Goal: Task Accomplishment & Management: Manage account settings

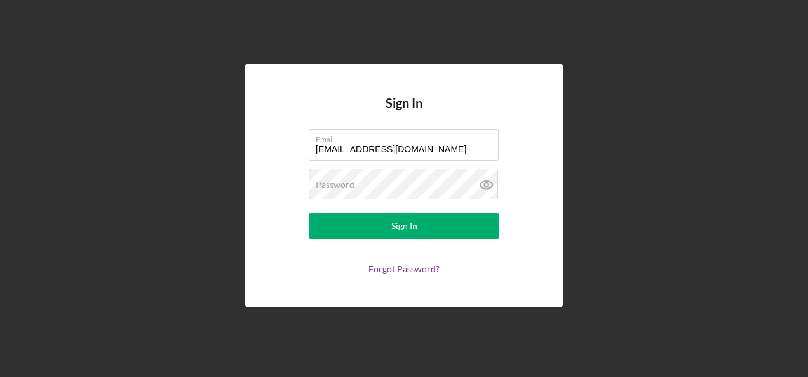
click at [413, 127] on h4 "Sign In" at bounding box center [404, 113] width 37 height 34
drag, startPoint x: 454, startPoint y: 147, endPoint x: 160, endPoint y: 148, distance: 294.2
click at [160, 148] on div "Sign In Email [EMAIL_ADDRESS][DOMAIN_NAME] Password Sign In Forgot Password?" at bounding box center [404, 185] width 796 height 371
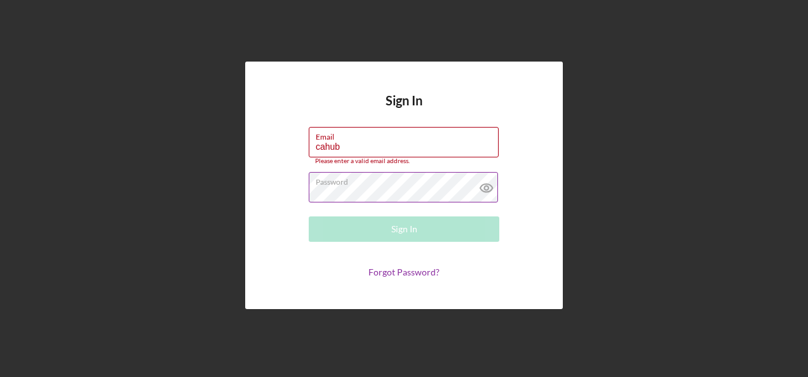
type input "[EMAIL_ADDRESS][DOMAIN_NAME]"
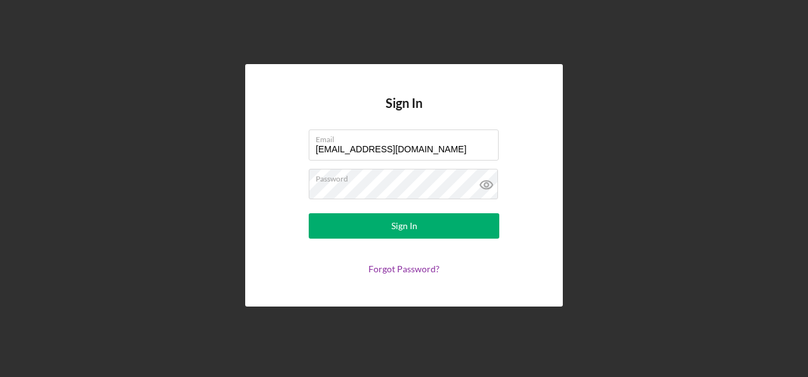
click at [607, 167] on div "Sign In Email [EMAIL_ADDRESS][DOMAIN_NAME] Password Sign In Forgot Password?" at bounding box center [404, 185] width 796 height 371
click at [260, 188] on div "Sign In Email [EMAIL_ADDRESS][DOMAIN_NAME] Password Sign In Forgot Password?" at bounding box center [404, 185] width 318 height 242
click at [309, 213] on button "Sign In" at bounding box center [404, 225] width 191 height 25
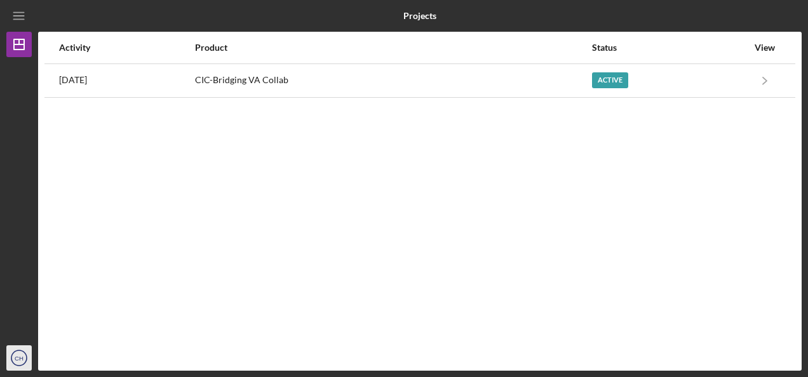
click at [23, 357] on text "CH" at bounding box center [19, 358] width 9 height 7
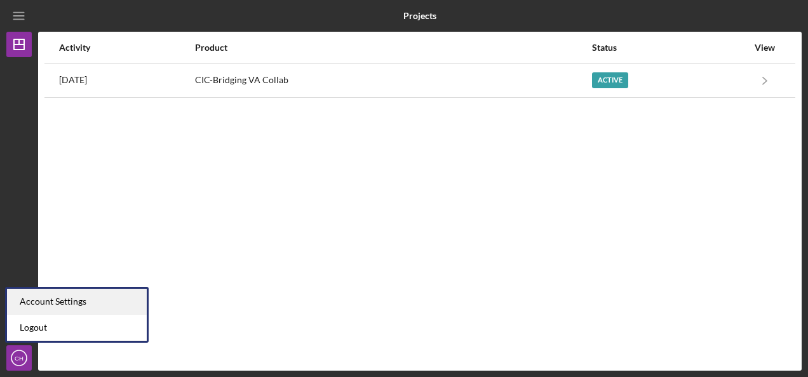
click at [52, 305] on div "Account Settings" at bounding box center [77, 302] width 140 height 26
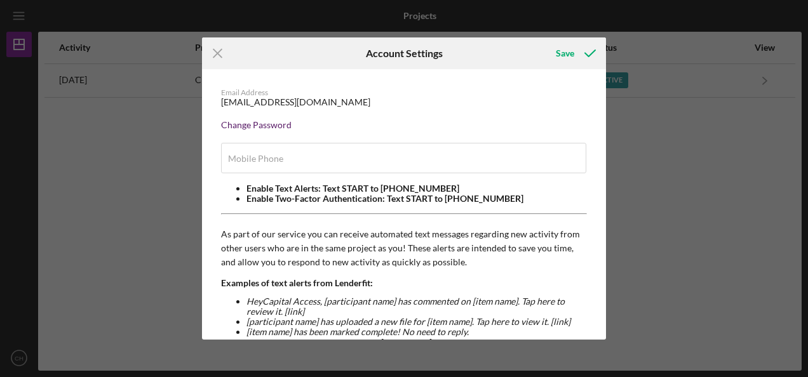
click at [252, 123] on div "Change Password" at bounding box center [404, 125] width 366 height 10
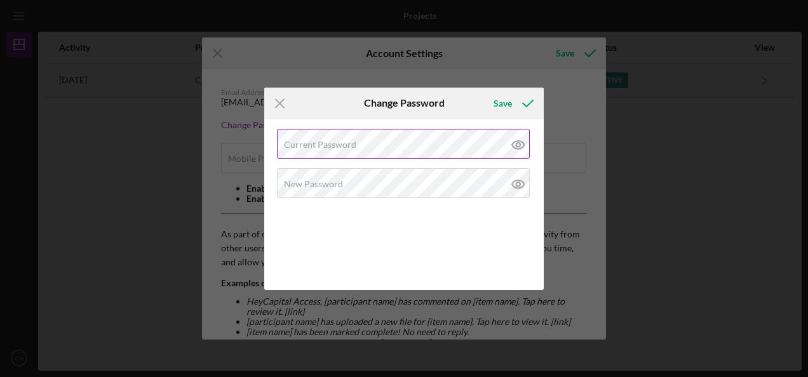
click at [319, 143] on label "Current Password" at bounding box center [320, 145] width 72 height 10
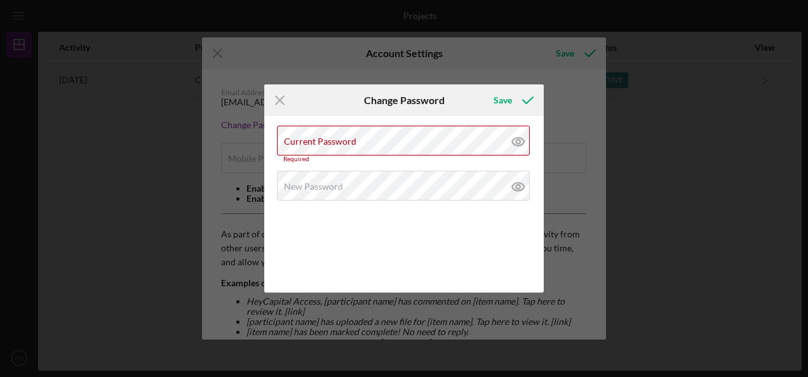
click at [558, 152] on div "Icon/Menu Close Change Password Save Current Password Required New Password Can…" at bounding box center [404, 188] width 808 height 377
click at [316, 185] on label "New Password" at bounding box center [313, 187] width 59 height 10
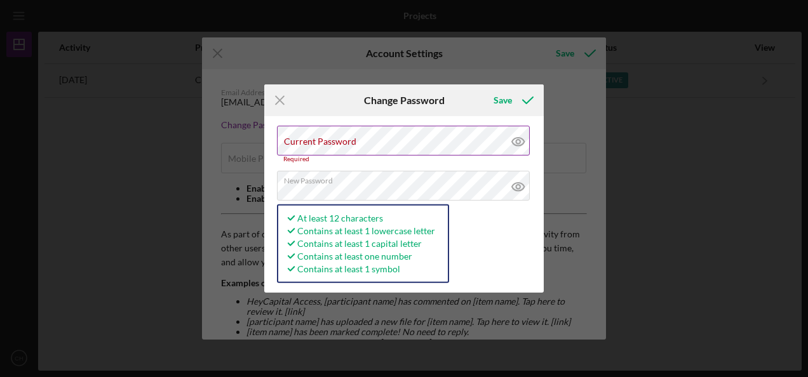
click at [342, 141] on label "Current Password" at bounding box center [320, 142] width 72 height 10
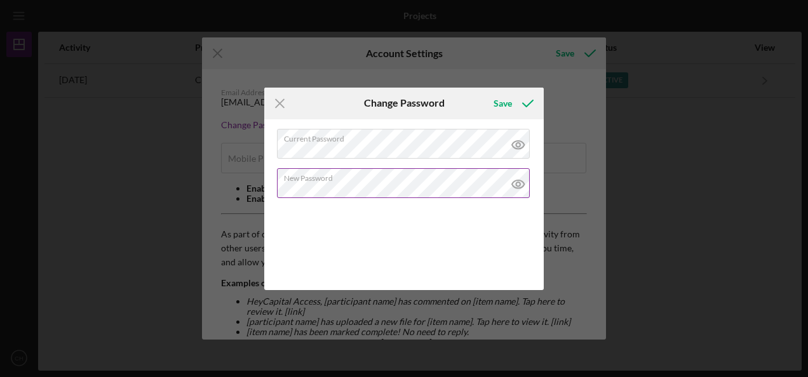
click at [520, 182] on icon at bounding box center [519, 184] width 32 height 32
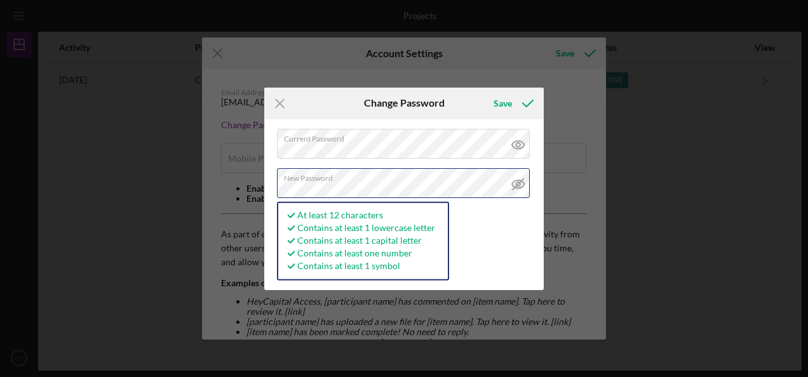
click at [215, 187] on div "Icon/Menu Close Change Password Save Current Password New Password At least 12 …" at bounding box center [404, 188] width 808 height 377
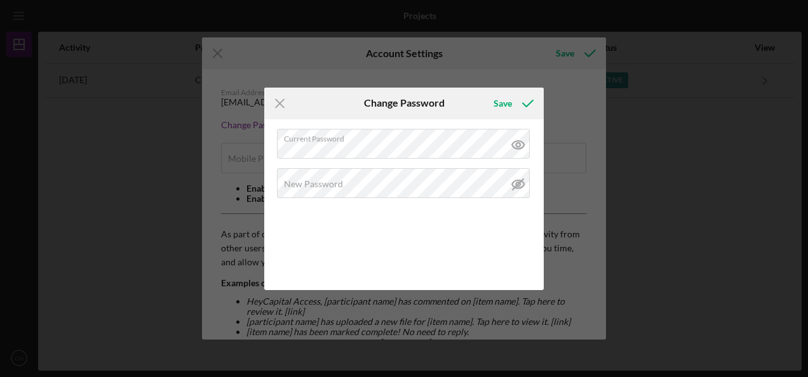
click at [590, 125] on div "Icon/Menu Close Change Password Save Current Password New Password Cancel Save" at bounding box center [404, 188] width 808 height 377
click at [333, 182] on label "New Password" at bounding box center [313, 184] width 59 height 10
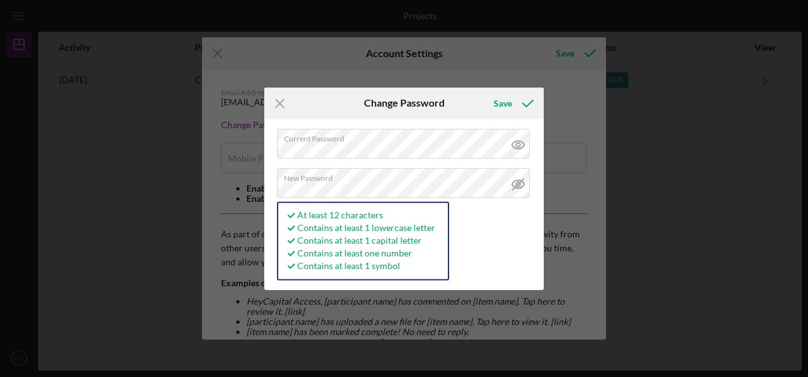
click at [679, 213] on div "Icon/Menu Close Change Password Save Current Password New Password At least 12 …" at bounding box center [404, 188] width 808 height 377
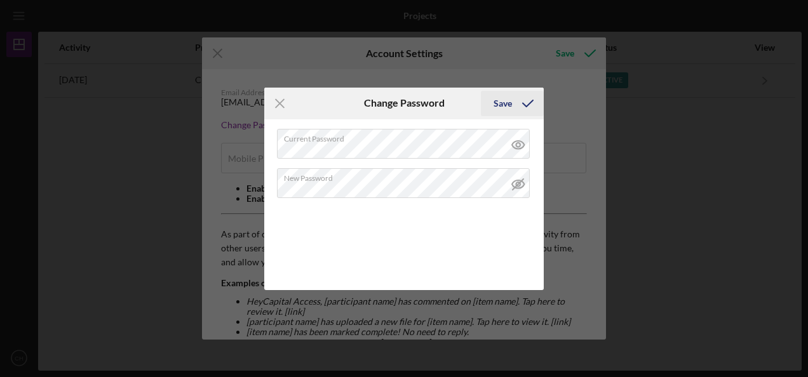
click at [528, 100] on icon "submit" at bounding box center [528, 104] width 32 height 32
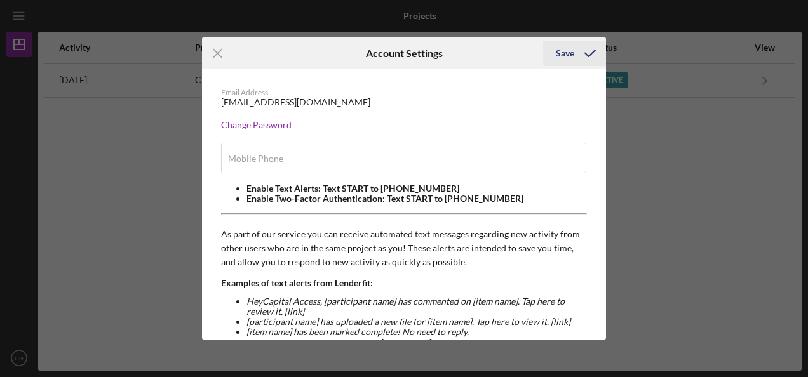
click at [582, 56] on icon "submit" at bounding box center [590, 53] width 32 height 32
click at [221, 57] on line at bounding box center [217, 54] width 8 height 8
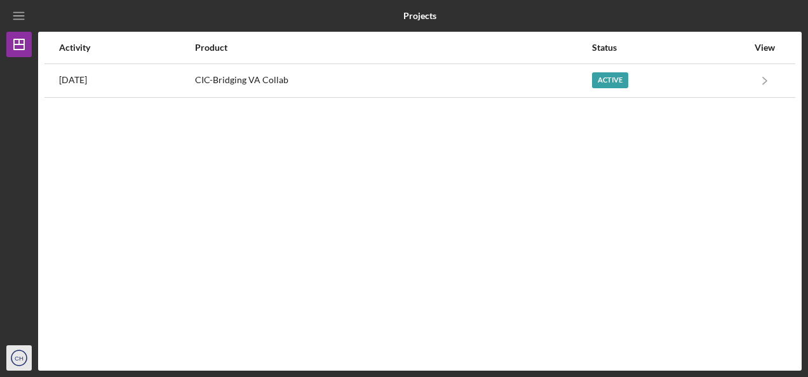
click at [22, 361] on text "CH" at bounding box center [19, 358] width 9 height 7
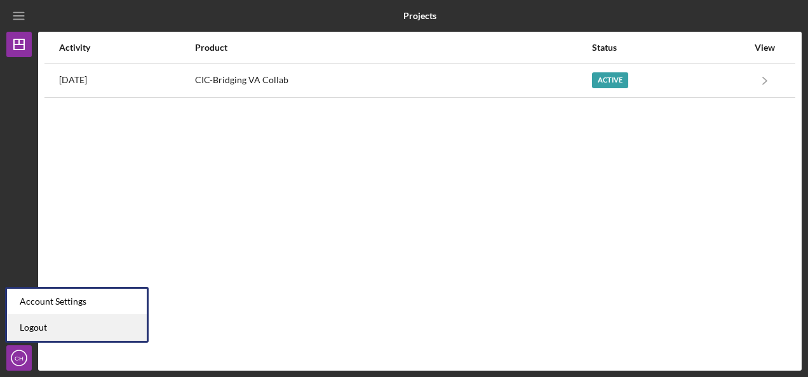
click at [54, 330] on link "Logout" at bounding box center [77, 328] width 140 height 26
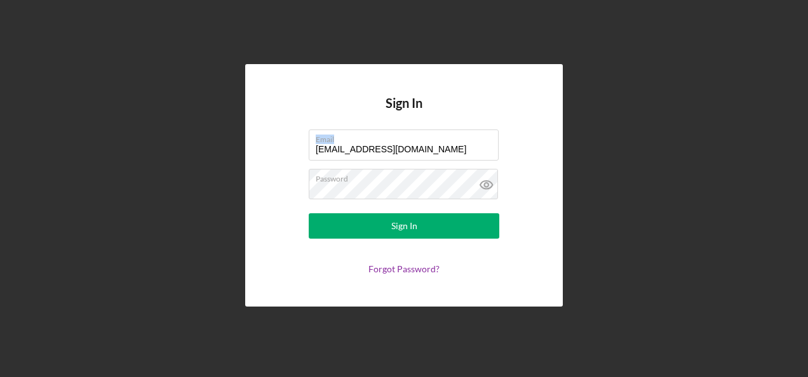
drag, startPoint x: 473, startPoint y: 144, endPoint x: 207, endPoint y: 154, distance: 265.8
click at [207, 154] on div "Sign In Email [EMAIL_ADDRESS][DOMAIN_NAME] Password Sign In Forgot Password?" at bounding box center [404, 185] width 796 height 371
click at [349, 154] on input "[EMAIL_ADDRESS][DOMAIN_NAME]" at bounding box center [404, 145] width 190 height 30
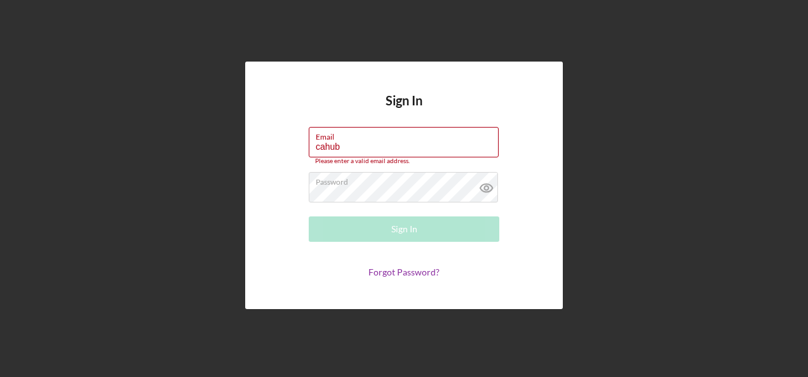
type input "[EMAIL_ADDRESS][DOMAIN_NAME]"
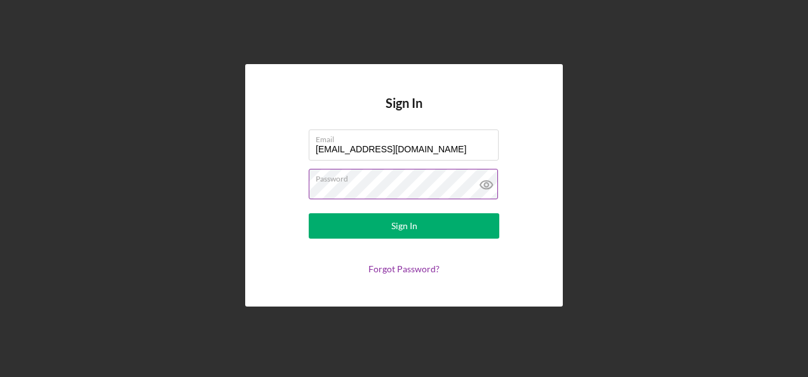
click at [384, 180] on label "Password" at bounding box center [407, 177] width 183 height 14
click at [309, 213] on button "Sign In" at bounding box center [404, 225] width 191 height 25
